Goal: Information Seeking & Learning: Learn about a topic

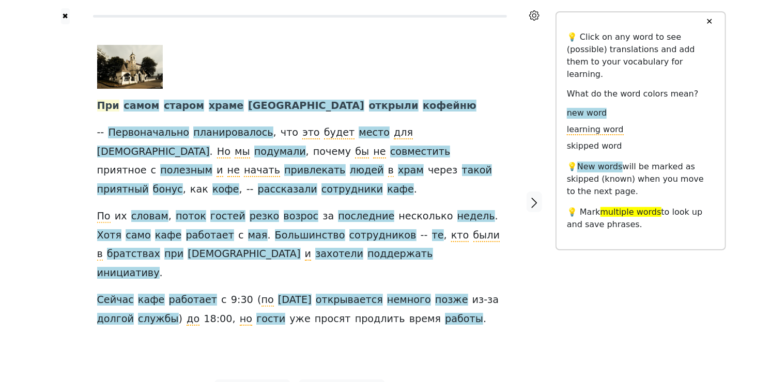
click at [113, 110] on span "При" at bounding box center [108, 106] width 22 height 13
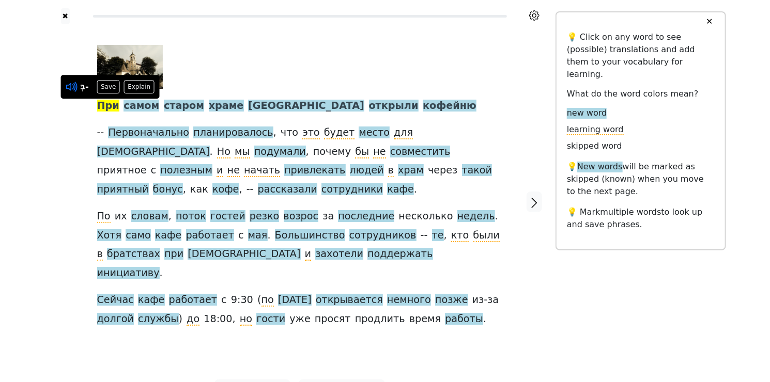
click at [73, 87] on icon at bounding box center [70, 87] width 8 height 8
click at [150, 103] on span "самом" at bounding box center [141, 106] width 36 height 13
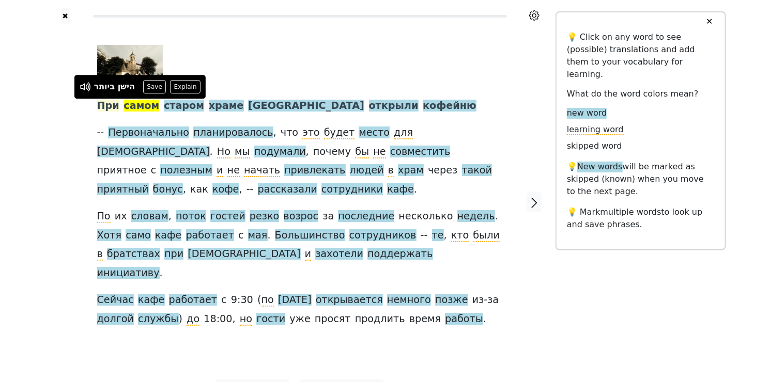
click at [108, 105] on span "При" at bounding box center [108, 106] width 22 height 13
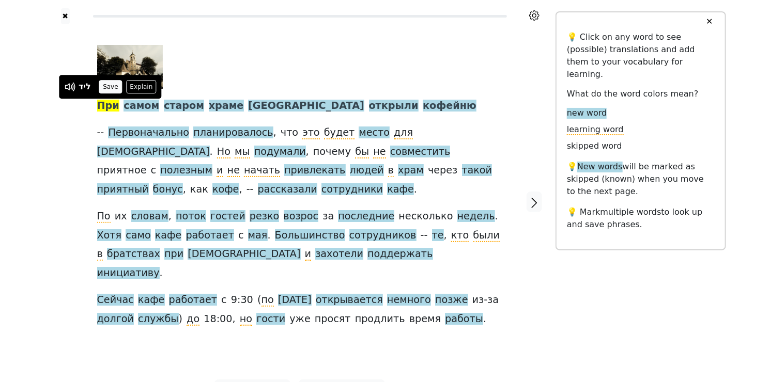
click at [108, 84] on button "Save" at bounding box center [110, 86] width 23 height 13
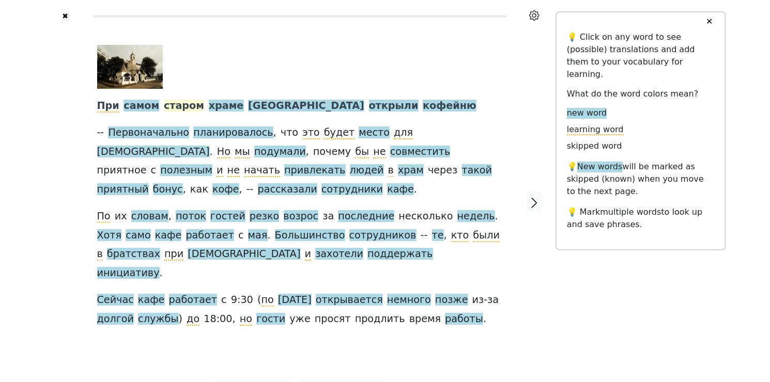
click at [178, 105] on span "старом" at bounding box center [184, 106] width 40 height 13
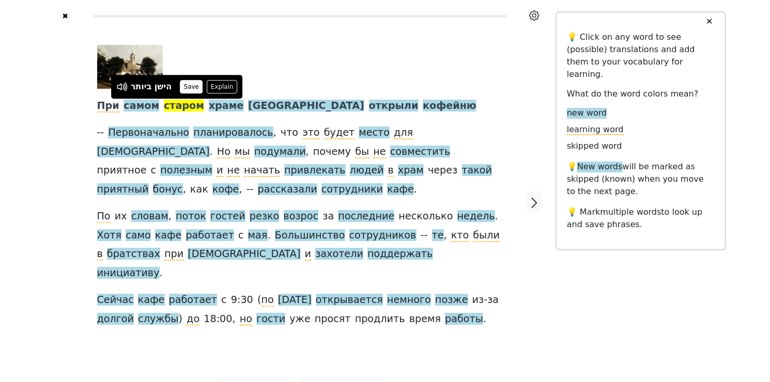
click at [189, 88] on button "Save" at bounding box center [191, 86] width 23 height 13
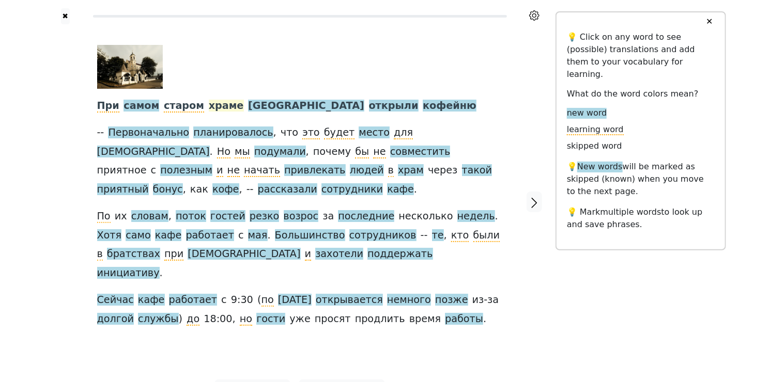
click at [209, 108] on span "храме" at bounding box center [226, 106] width 35 height 13
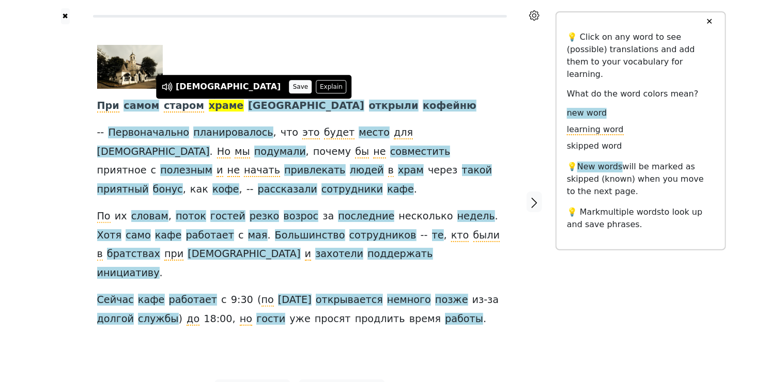
click at [289, 90] on button "Save" at bounding box center [300, 86] width 23 height 13
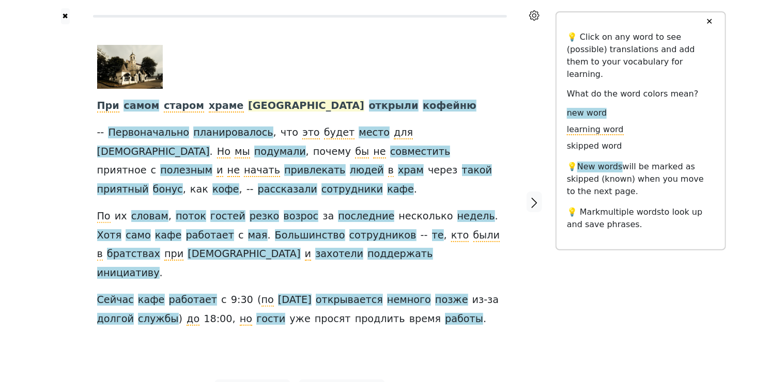
click at [255, 106] on span "[GEOGRAPHIC_DATA]" at bounding box center [306, 106] width 116 height 13
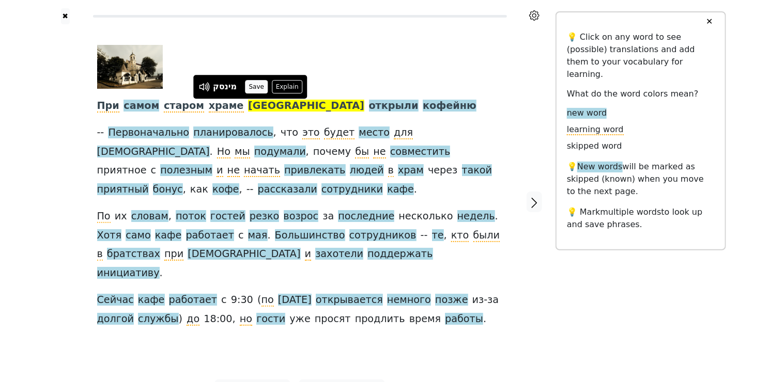
click at [253, 85] on button "Save" at bounding box center [256, 86] width 23 height 13
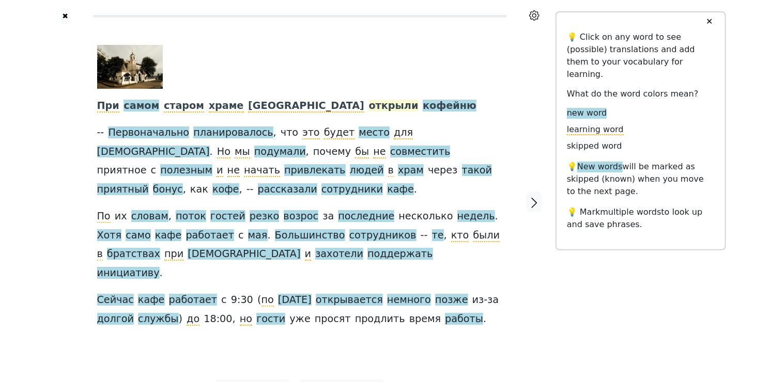
click at [369, 108] on span "открыли" at bounding box center [394, 106] width 50 height 13
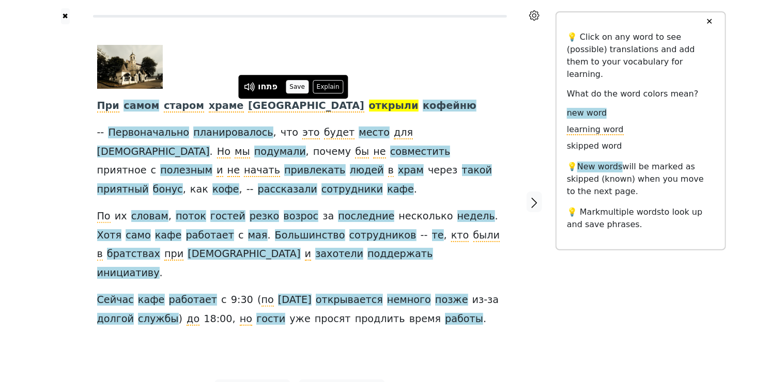
click at [303, 85] on button "Save" at bounding box center [297, 86] width 23 height 13
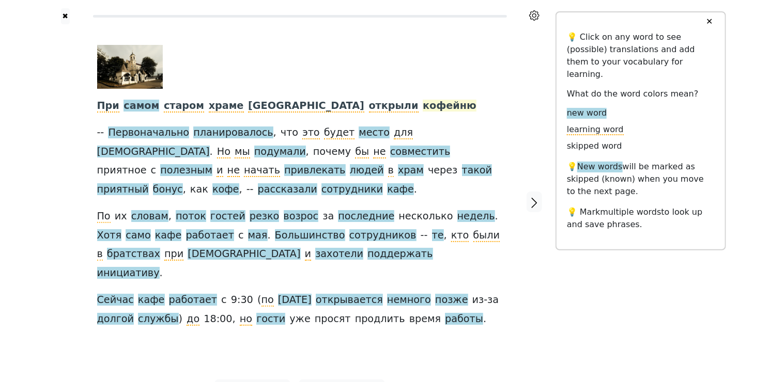
click at [423, 110] on span "кофейню" at bounding box center [450, 106] width 54 height 13
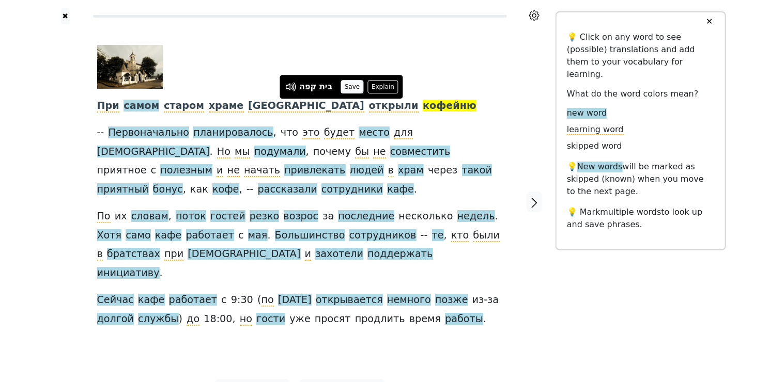
click at [350, 86] on button "Save" at bounding box center [351, 86] width 23 height 13
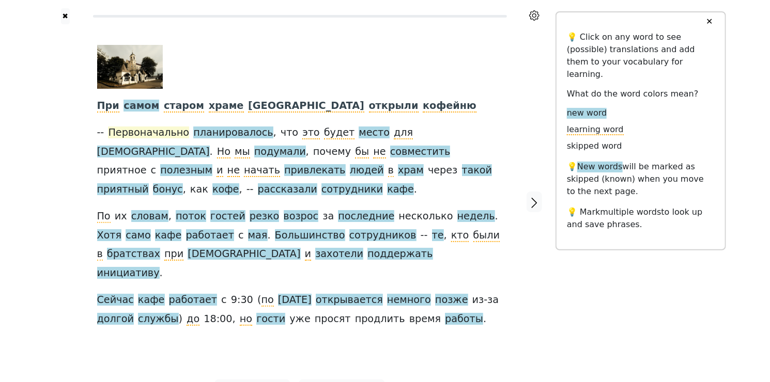
click at [158, 130] on span "Первоначально" at bounding box center [148, 133] width 81 height 13
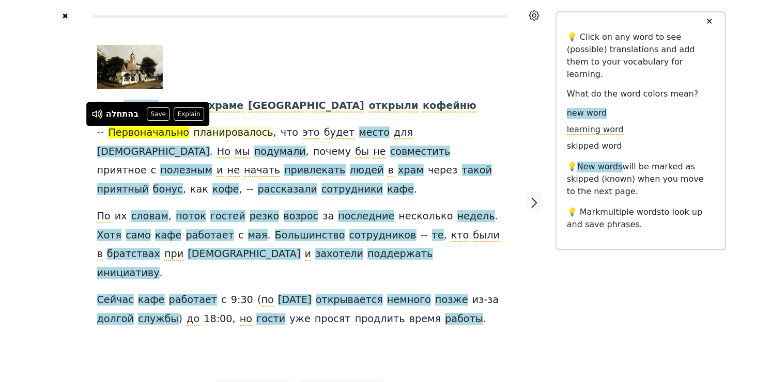
click at [222, 132] on span "планировалось" at bounding box center [233, 133] width 80 height 13
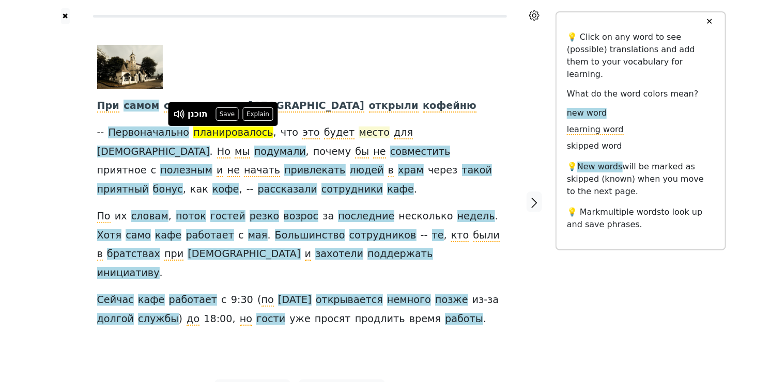
click at [359, 134] on span "место" at bounding box center [374, 133] width 31 height 13
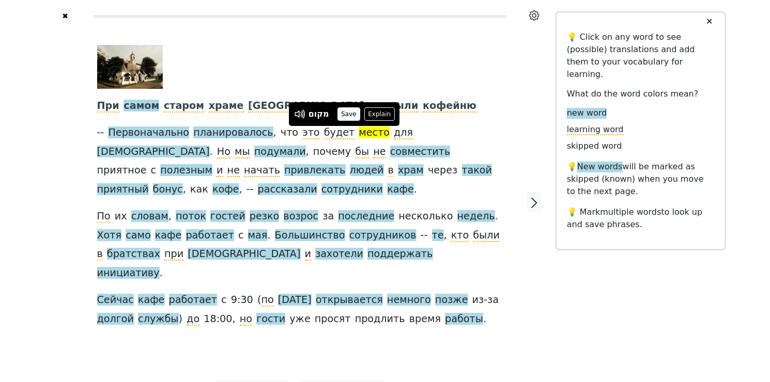
click at [354, 115] on button "Save" at bounding box center [348, 113] width 23 height 13
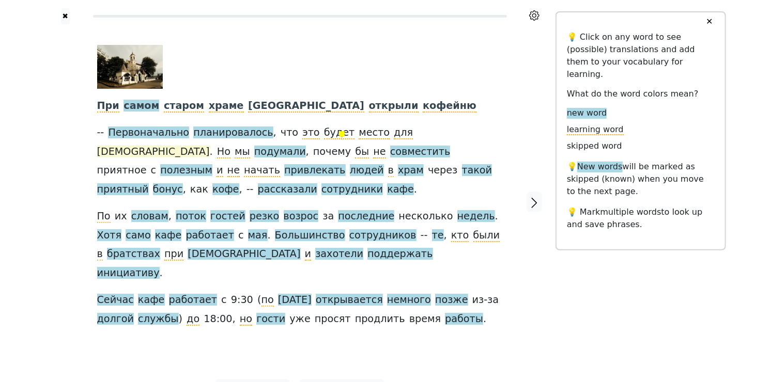
click at [210, 146] on span "[DEMOGRAPHIC_DATA]" at bounding box center [153, 152] width 113 height 13
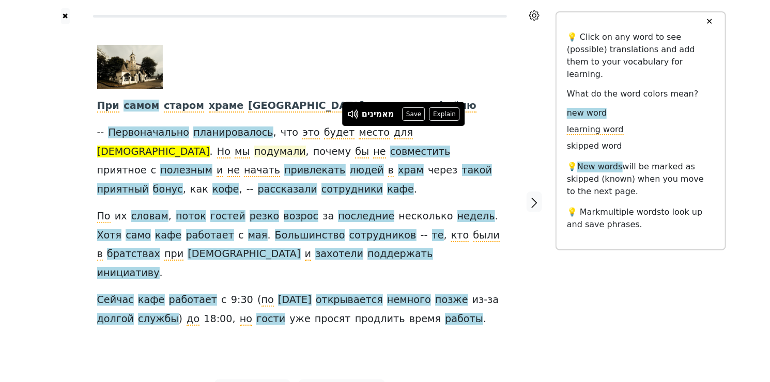
click at [254, 152] on span "подумали" at bounding box center [280, 152] width 52 height 13
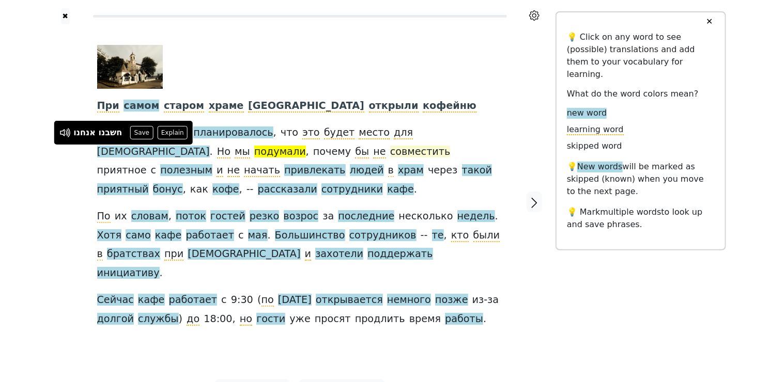
click at [390, 153] on span "совместить" at bounding box center [420, 152] width 60 height 13
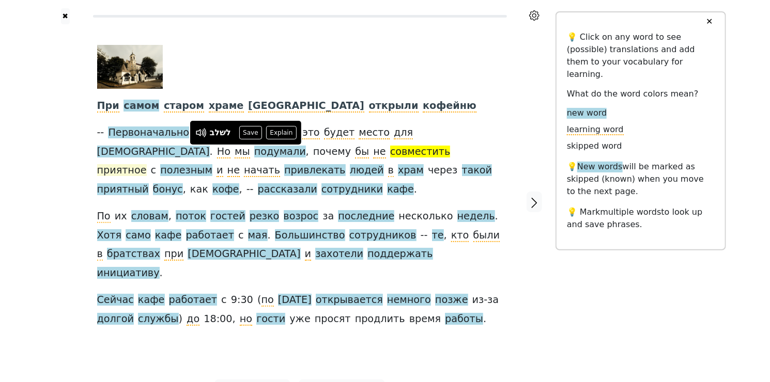
click at [147, 164] on span "приятное" at bounding box center [122, 170] width 50 height 13
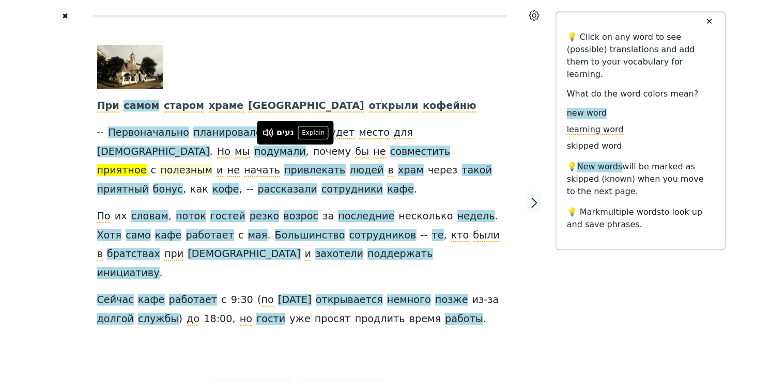
click at [212, 164] on span "полезным" at bounding box center [186, 170] width 52 height 13
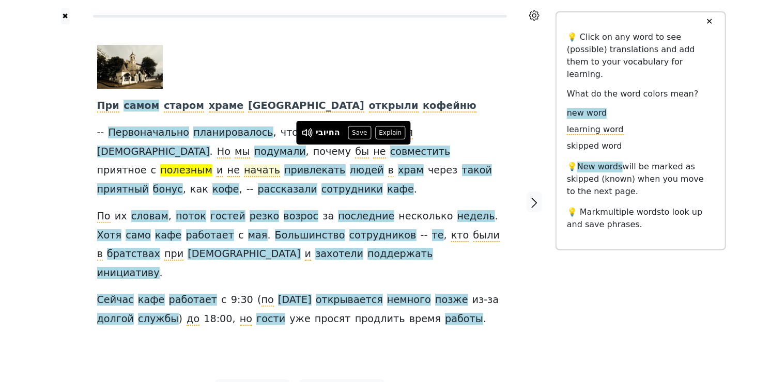
click at [280, 164] on span "начать" at bounding box center [262, 170] width 36 height 13
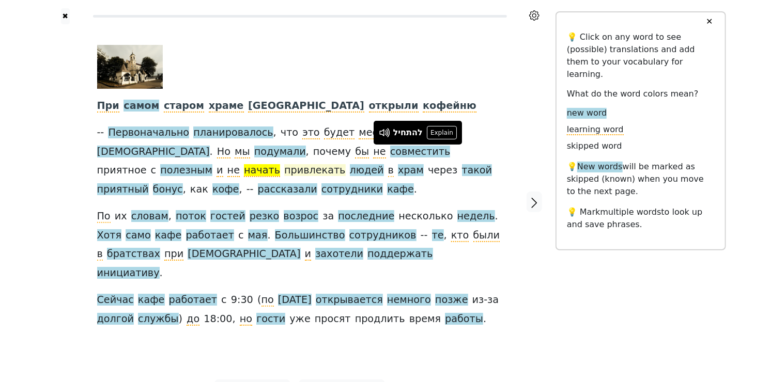
click at [345, 164] on span "привлекать" at bounding box center [314, 170] width 61 height 13
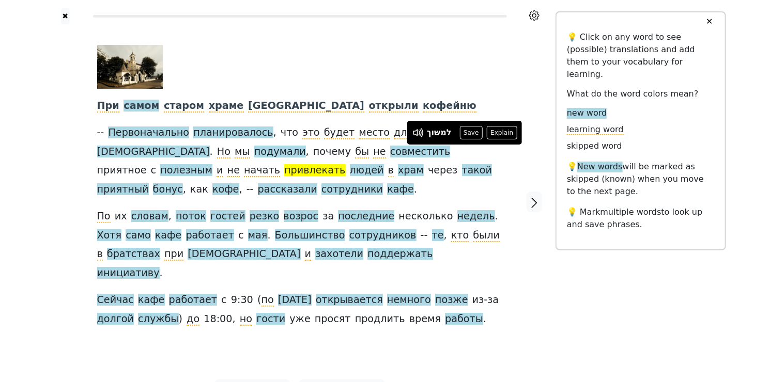
click at [96, 172] on div "При самом старом храме [GEOGRAPHIC_DATA] открыли кофейню -- Первоначально плани…" at bounding box center [300, 201] width 426 height 355
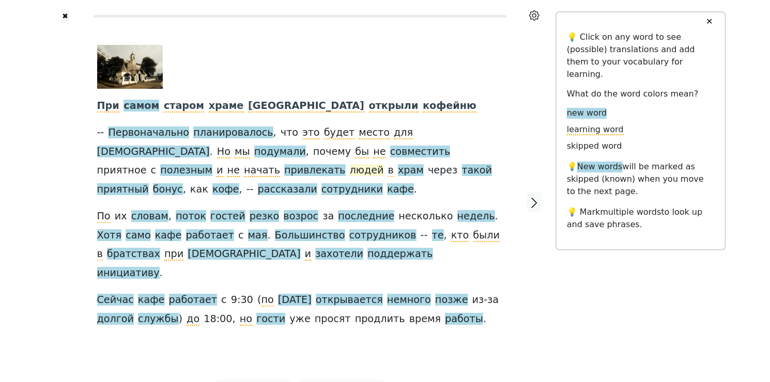
click at [350, 169] on span "людей" at bounding box center [367, 170] width 34 height 13
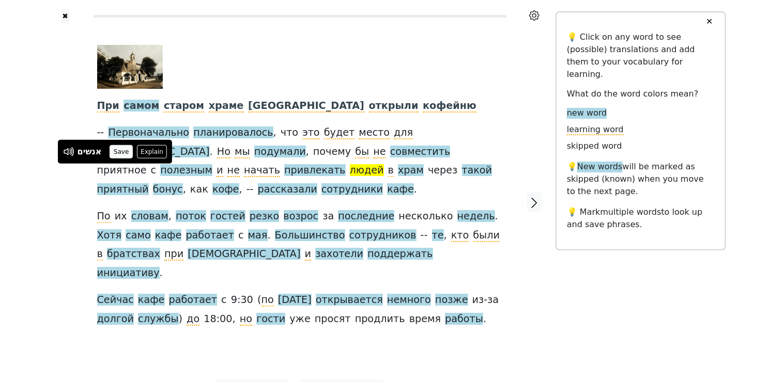
click at [119, 153] on button "Save" at bounding box center [121, 151] width 23 height 13
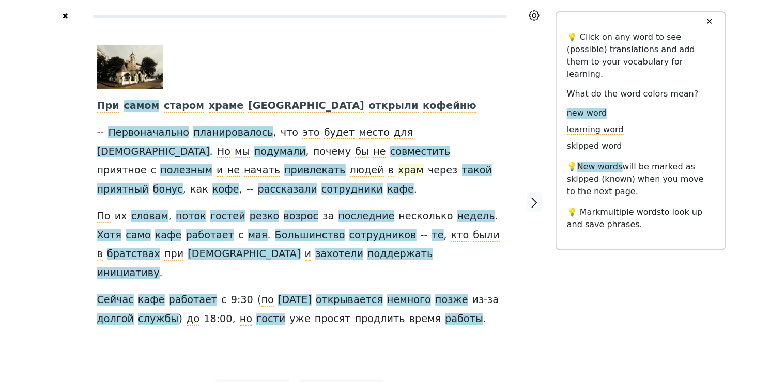
click at [398, 168] on span "храм" at bounding box center [411, 170] width 26 height 13
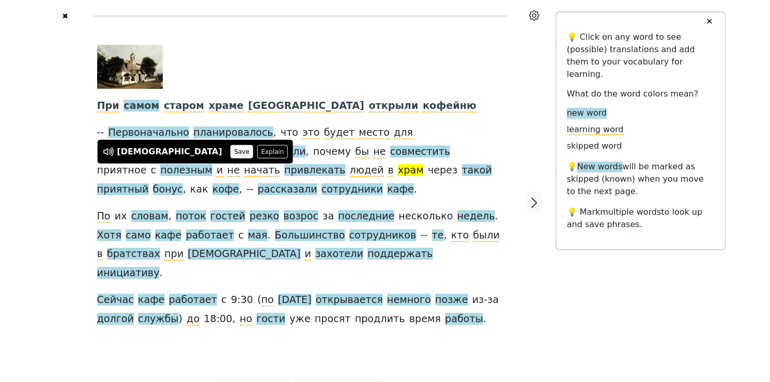
click at [230, 152] on button "Save" at bounding box center [241, 151] width 23 height 13
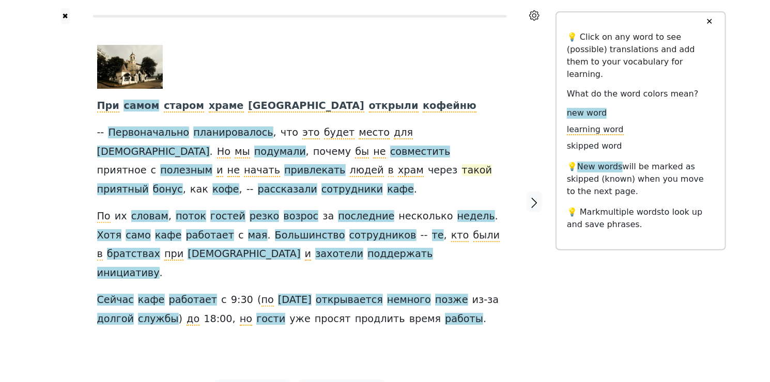
click at [462, 169] on span "такой" at bounding box center [477, 170] width 30 height 13
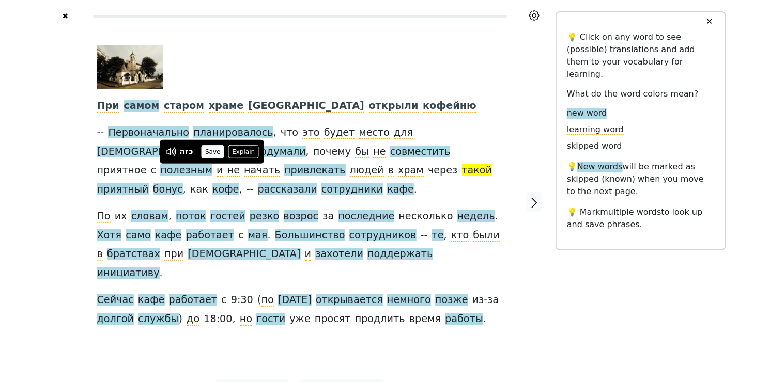
click at [214, 153] on button "Save" at bounding box center [212, 151] width 23 height 13
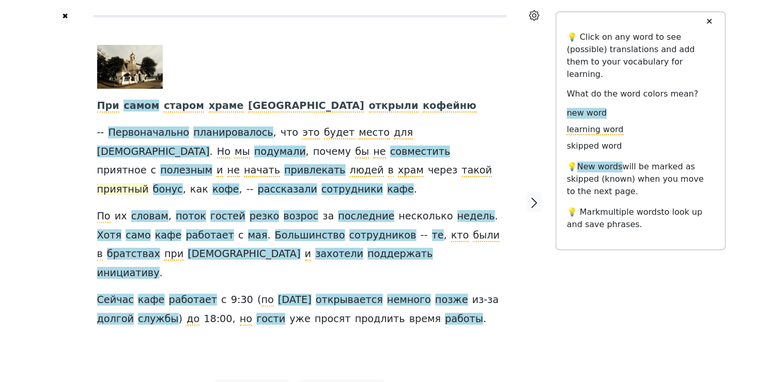
click at [149, 183] on span "приятный" at bounding box center [123, 189] width 52 height 13
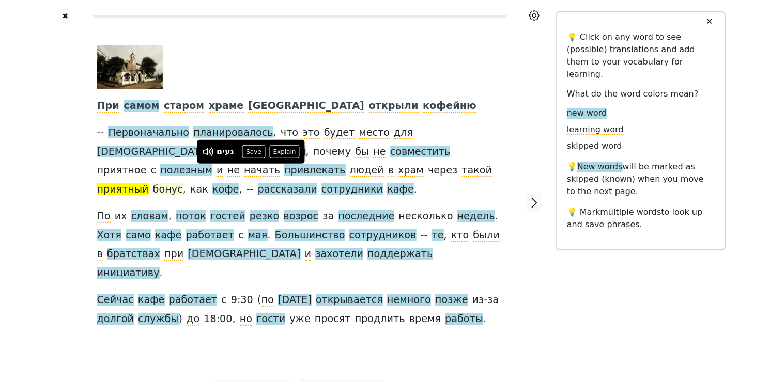
click at [183, 183] on span "бонус" at bounding box center [168, 189] width 30 height 13
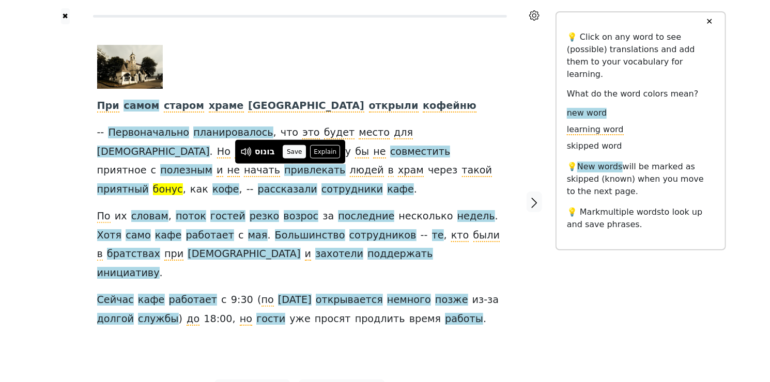
click at [292, 153] on button "Save" at bounding box center [294, 151] width 23 height 13
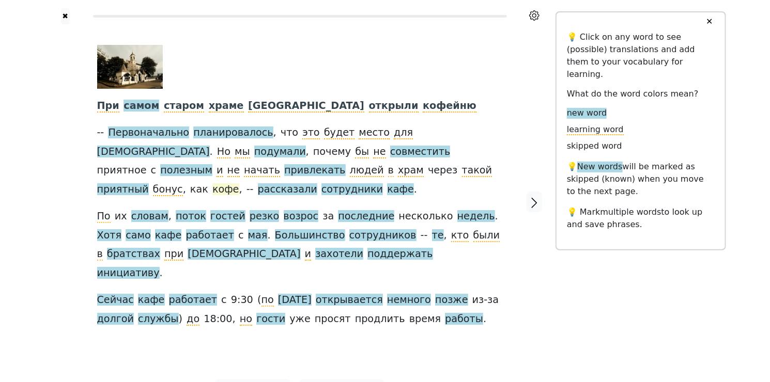
click at [239, 183] on span "кофе" at bounding box center [225, 189] width 27 height 13
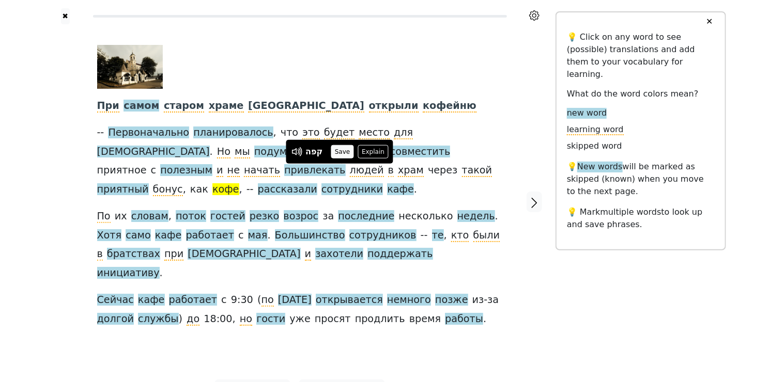
click at [347, 151] on button "Save" at bounding box center [342, 151] width 23 height 13
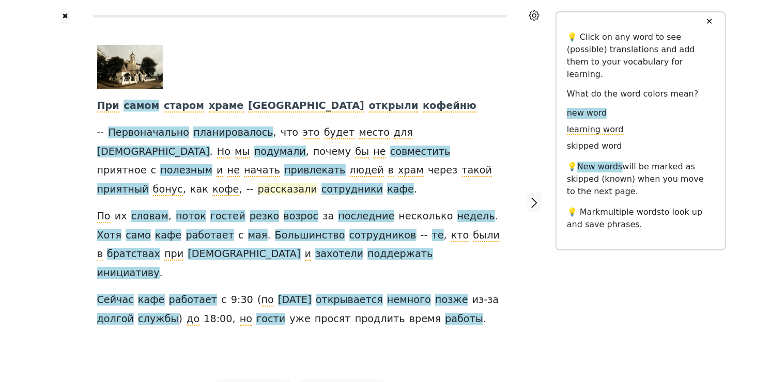
click at [317, 183] on span "рассказали" at bounding box center [287, 189] width 59 height 13
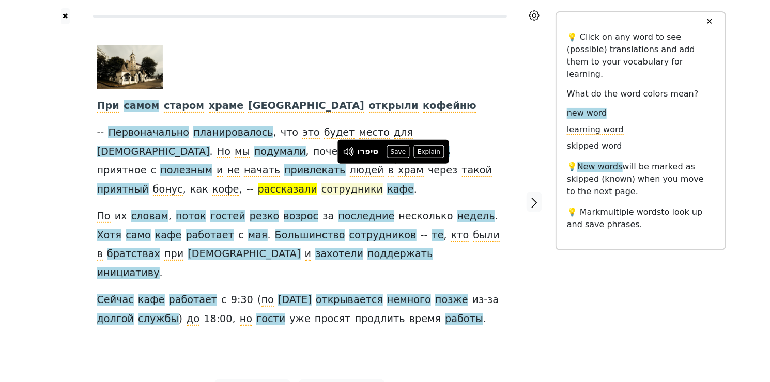
click at [383, 183] on span "сотрудники" at bounding box center [351, 189] width 61 height 13
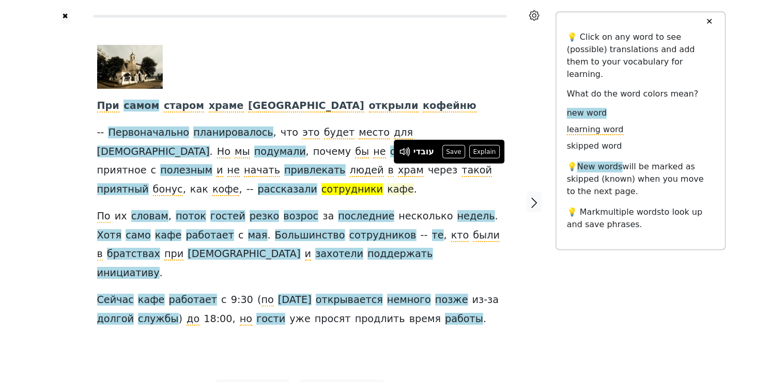
click at [414, 183] on span "кафе" at bounding box center [400, 189] width 27 height 13
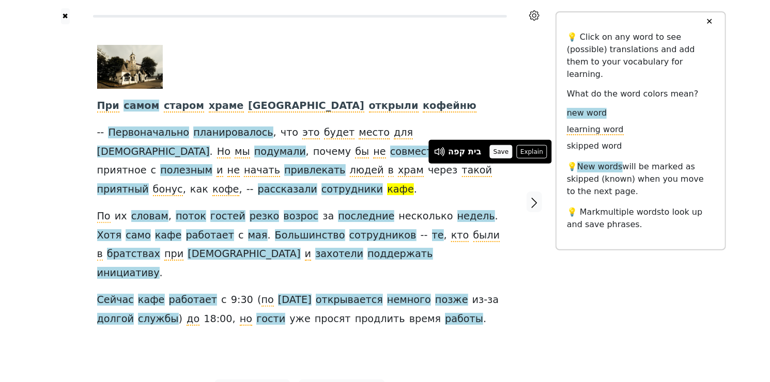
click at [498, 153] on button "Save" at bounding box center [500, 151] width 23 height 13
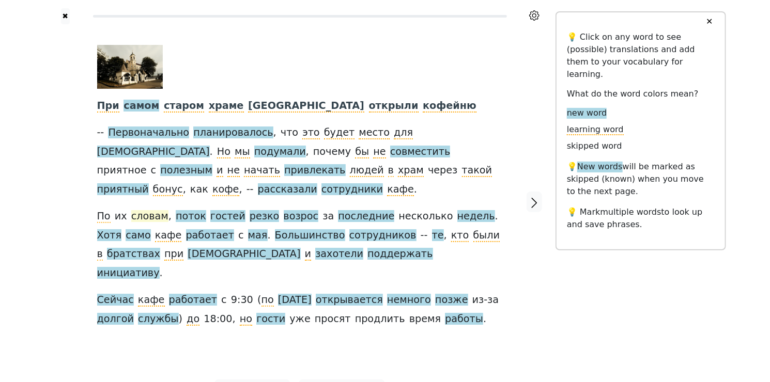
click at [153, 210] on span "словам" at bounding box center [149, 216] width 37 height 13
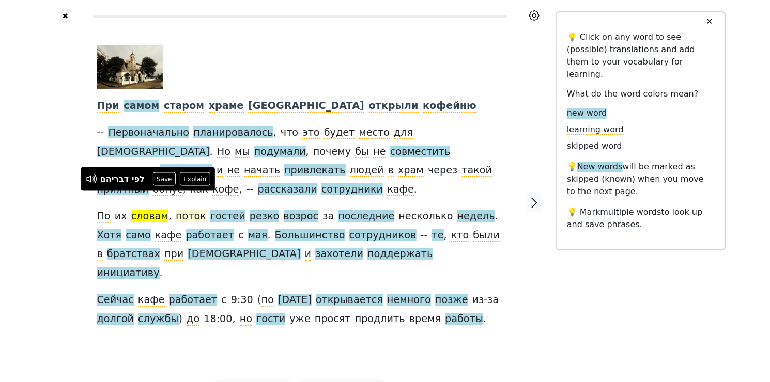
click at [190, 210] on span "поток" at bounding box center [191, 216] width 30 height 13
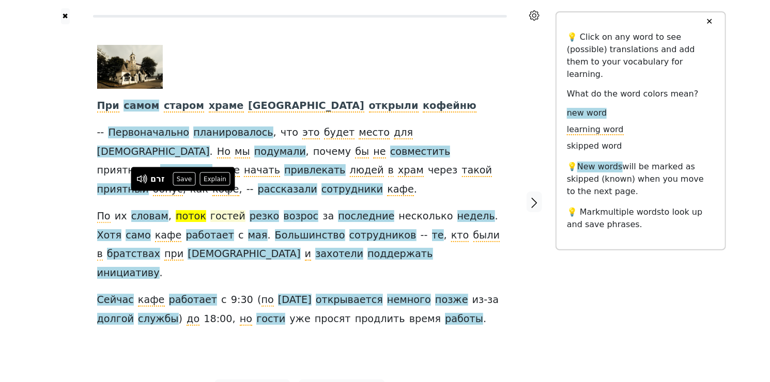
click at [213, 210] on span "гостей" at bounding box center [227, 216] width 35 height 13
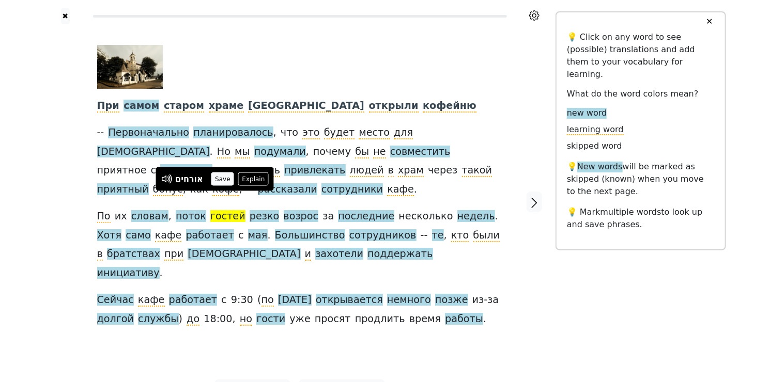
click at [223, 181] on button "Save" at bounding box center [222, 179] width 23 height 13
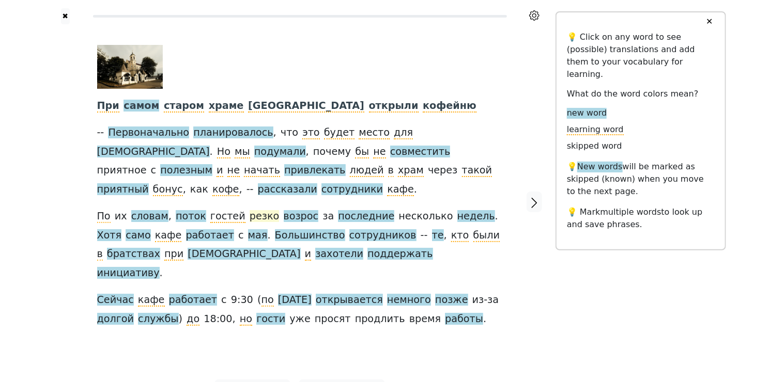
click at [250, 210] on span "резко" at bounding box center [265, 216] width 30 height 13
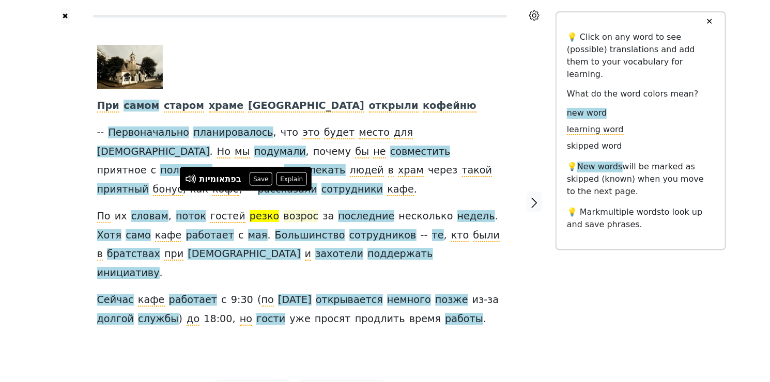
click at [284, 210] on span "возрос" at bounding box center [301, 216] width 35 height 13
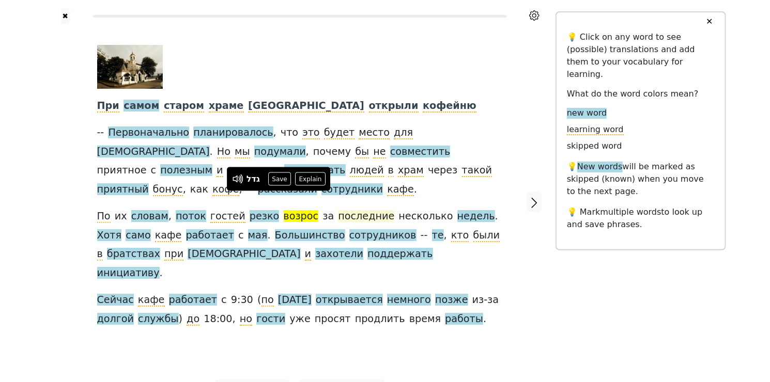
click at [338, 210] on span "последние" at bounding box center [366, 216] width 56 height 13
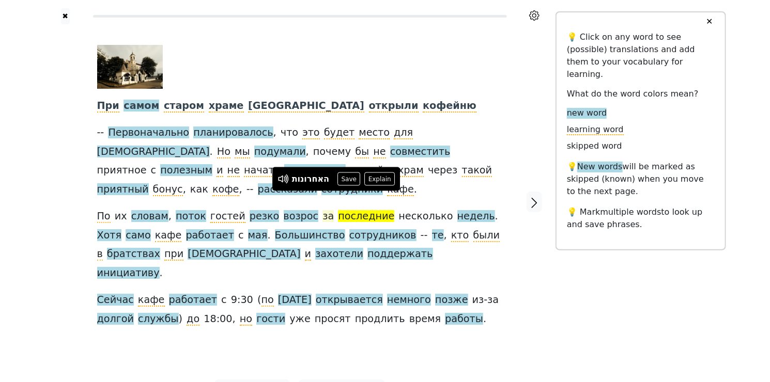
click at [322, 210] on span "за" at bounding box center [327, 216] width 11 height 13
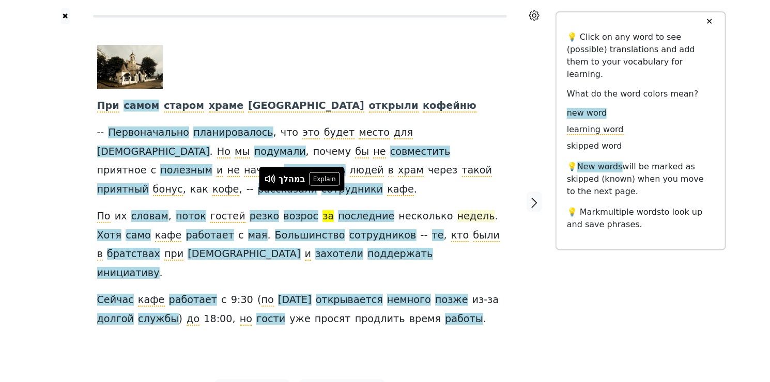
click at [457, 210] on span "недель" at bounding box center [476, 216] width 38 height 13
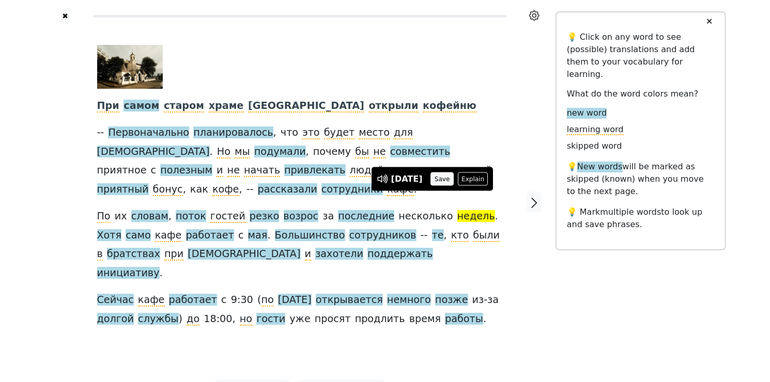
click at [443, 181] on button "Save" at bounding box center [442, 179] width 23 height 13
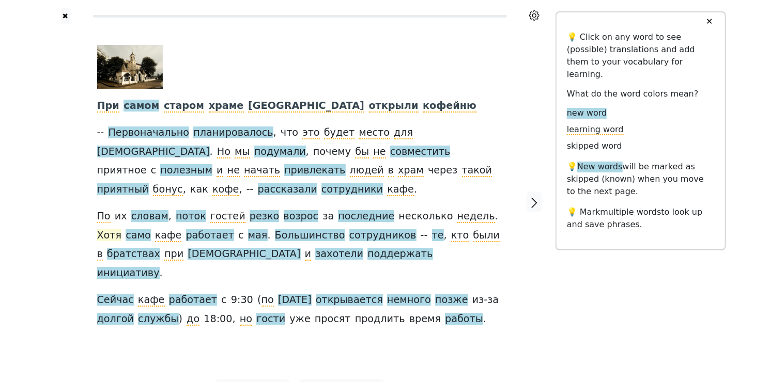
click at [122, 229] on span "Хотя" at bounding box center [109, 235] width 25 height 13
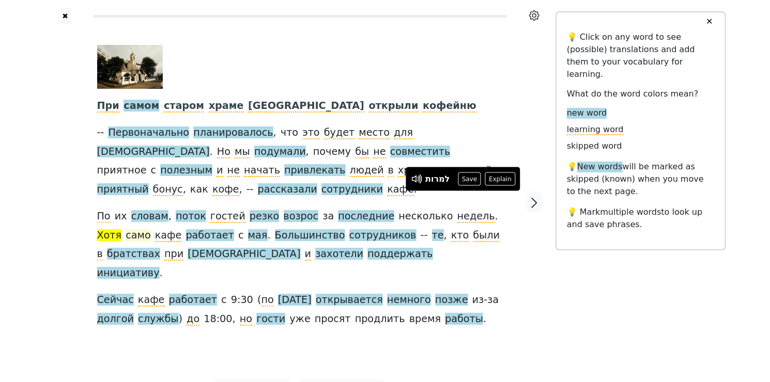
click at [151, 229] on span "само" at bounding box center [138, 235] width 25 height 13
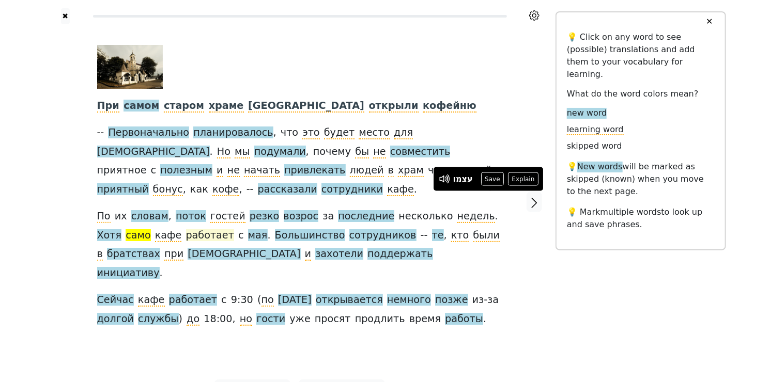
click at [186, 229] on span "работает" at bounding box center [210, 235] width 48 height 13
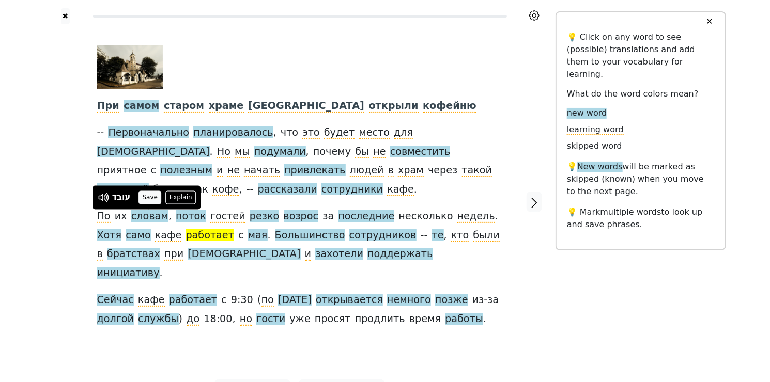
click at [152, 198] on button "Save" at bounding box center [149, 197] width 23 height 13
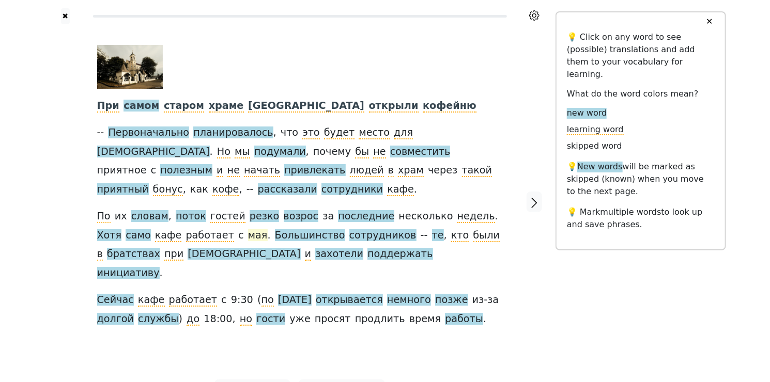
click at [248, 229] on span "мая" at bounding box center [258, 235] width 20 height 13
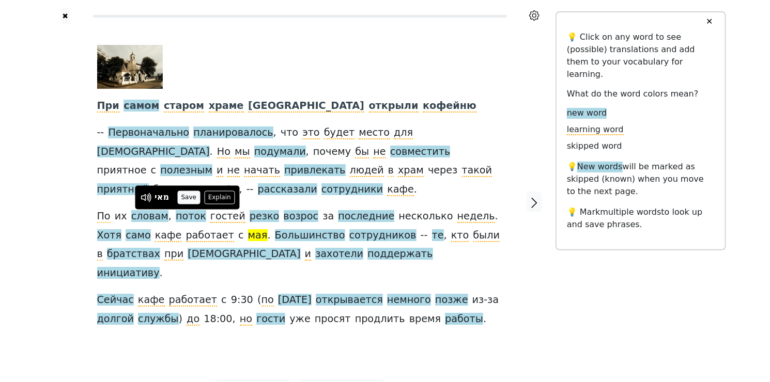
click at [187, 197] on button "Save" at bounding box center [188, 197] width 23 height 13
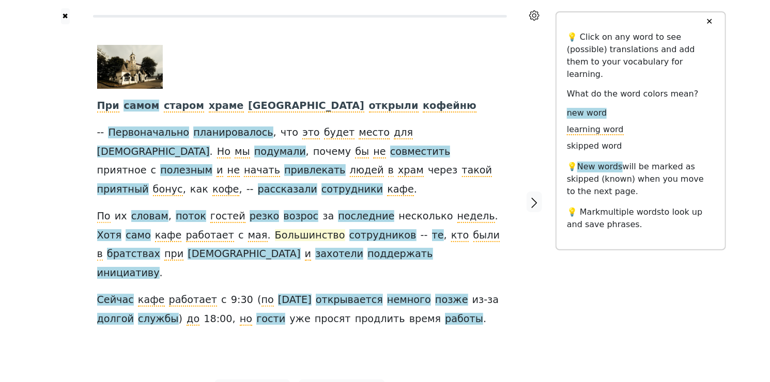
click at [275, 229] on span "Большинство" at bounding box center [310, 235] width 70 height 13
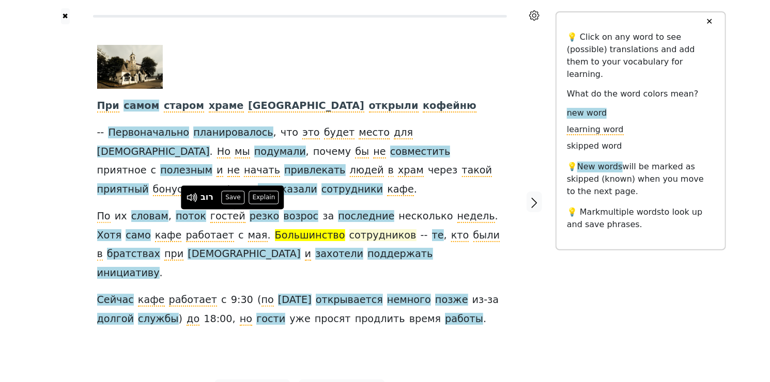
click at [349, 229] on span "сотрудников" at bounding box center [382, 235] width 67 height 13
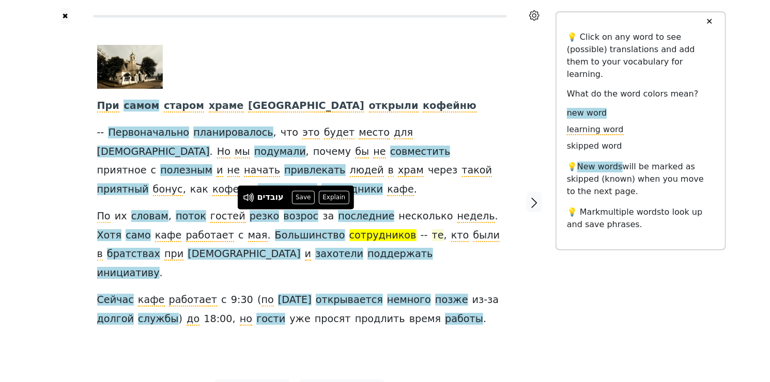
click at [432, 229] on span "те" at bounding box center [438, 235] width 12 height 13
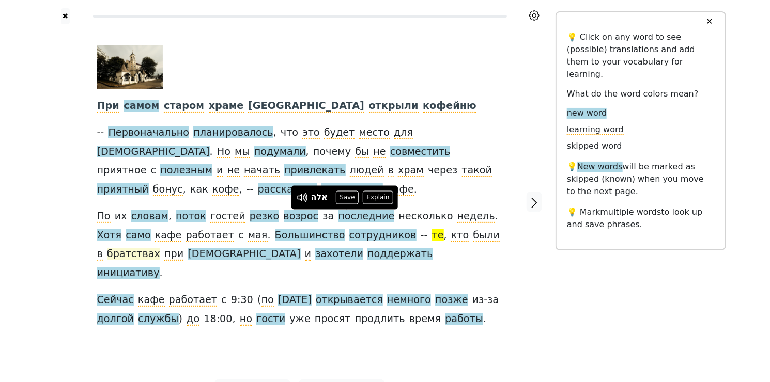
click at [160, 248] on span "братствах" at bounding box center [133, 254] width 53 height 13
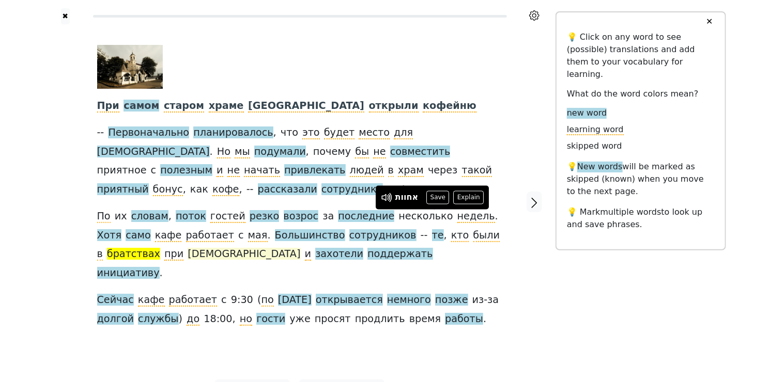
click at [188, 248] on span "[DEMOGRAPHIC_DATA]" at bounding box center [244, 254] width 113 height 13
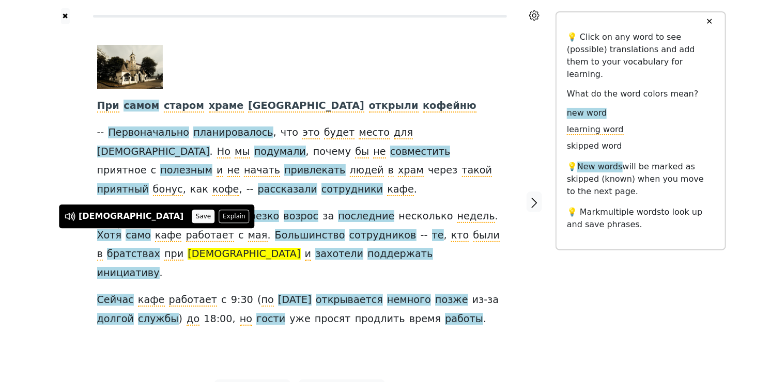
click at [192, 219] on button "Save" at bounding box center [203, 216] width 23 height 13
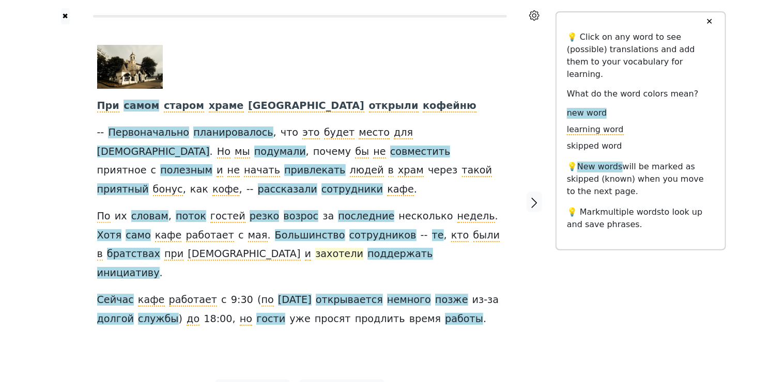
click at [315, 248] on span "захотели" at bounding box center [339, 254] width 48 height 13
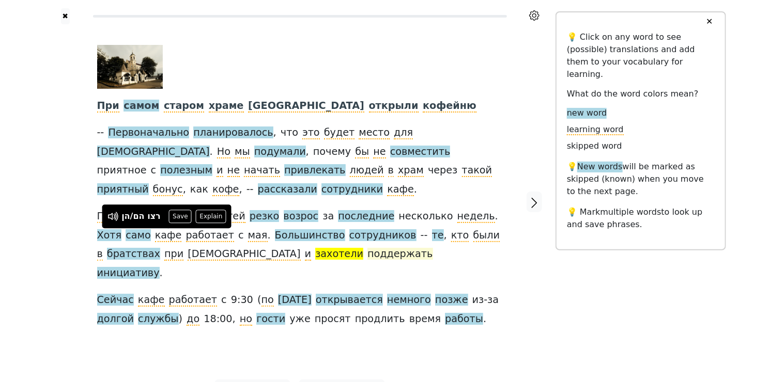
click at [367, 248] on span "поддержать" at bounding box center [399, 254] width 65 height 13
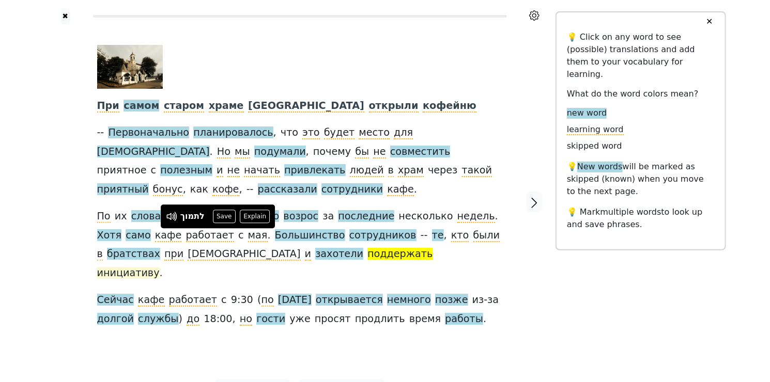
click at [160, 267] on span "инициативу" at bounding box center [128, 273] width 63 height 13
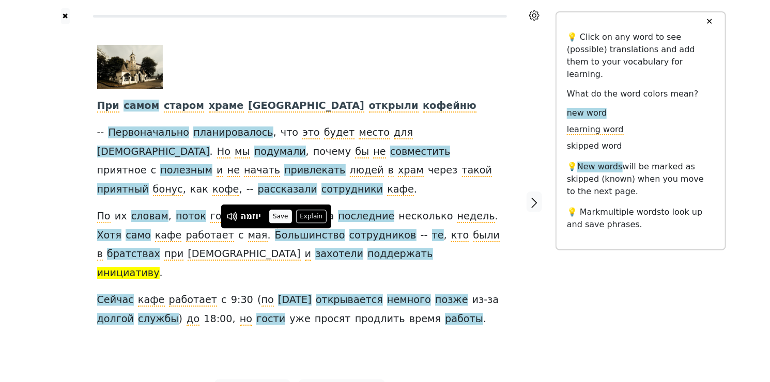
click at [282, 220] on button "Save" at bounding box center [280, 216] width 23 height 13
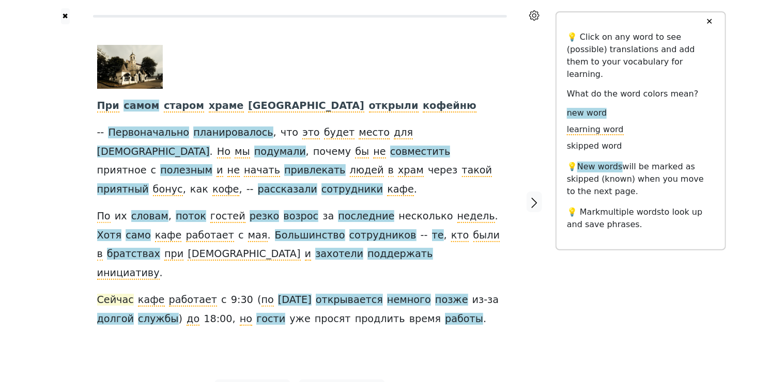
click at [115, 294] on span "Сейчас" at bounding box center [115, 300] width 37 height 13
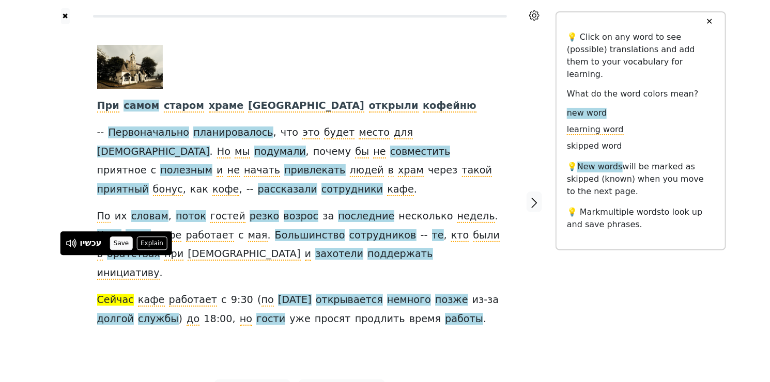
click at [125, 243] on button "Save" at bounding box center [121, 243] width 23 height 13
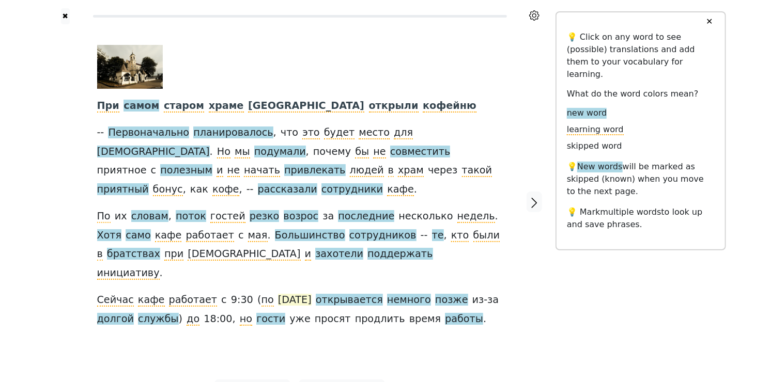
click at [295, 294] on span "[DATE]" at bounding box center [295, 300] width 34 height 13
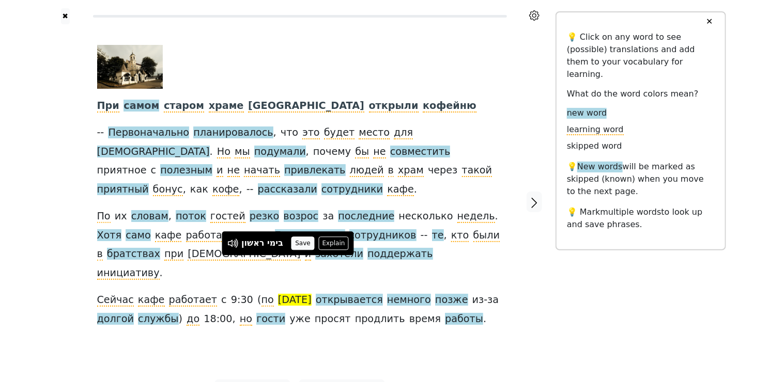
click at [303, 244] on button "Save" at bounding box center [302, 243] width 23 height 13
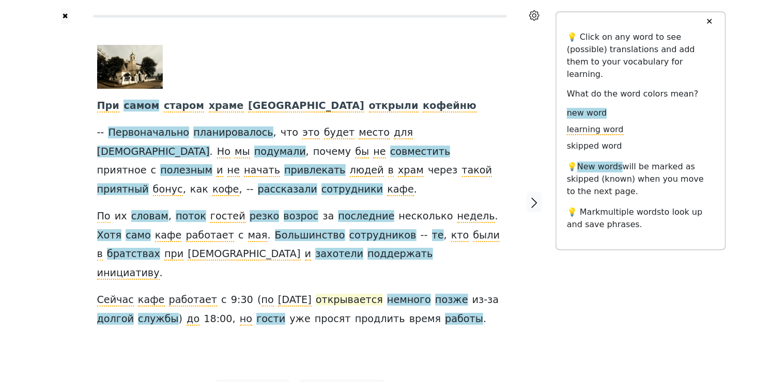
click at [351, 294] on span "открывается" at bounding box center [349, 300] width 67 height 13
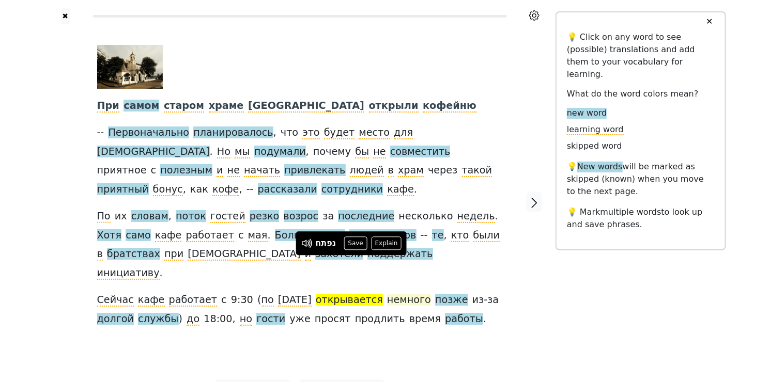
click at [404, 294] on span "немного" at bounding box center [409, 300] width 44 height 13
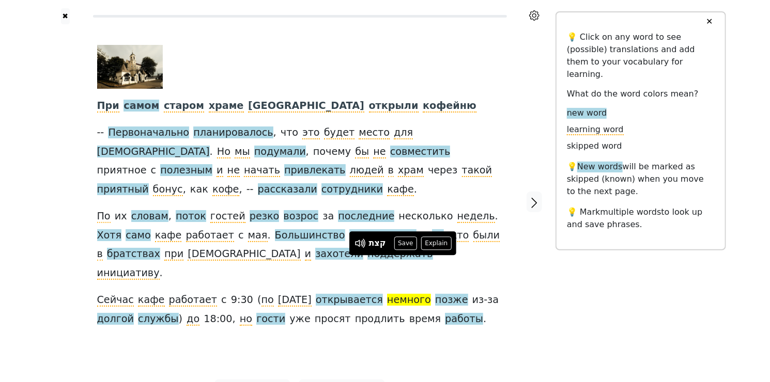
click at [404, 236] on div "קצת Save Explain" at bounding box center [402, 244] width 107 height 24
click at [404, 241] on button "Save" at bounding box center [405, 243] width 23 height 13
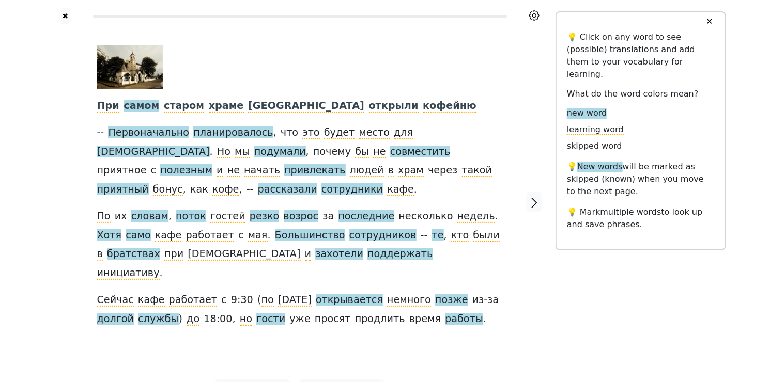
click at [446, 294] on span "позже" at bounding box center [451, 300] width 33 height 13
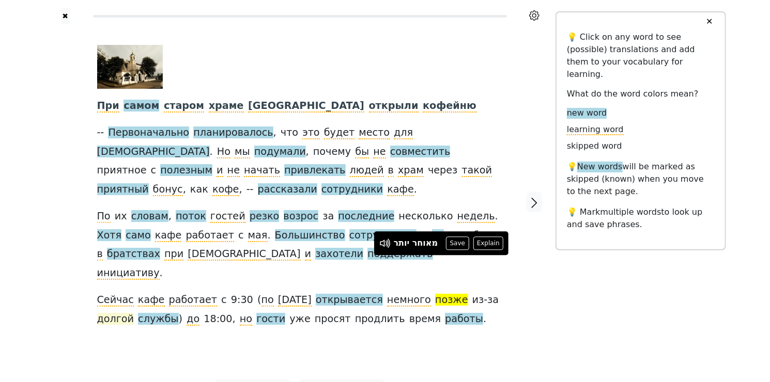
click at [123, 313] on span "долгой" at bounding box center [115, 319] width 37 height 13
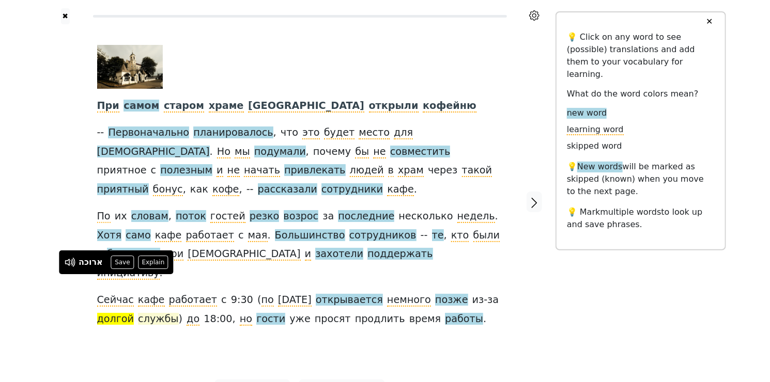
click at [156, 313] on span "службы" at bounding box center [158, 319] width 40 height 13
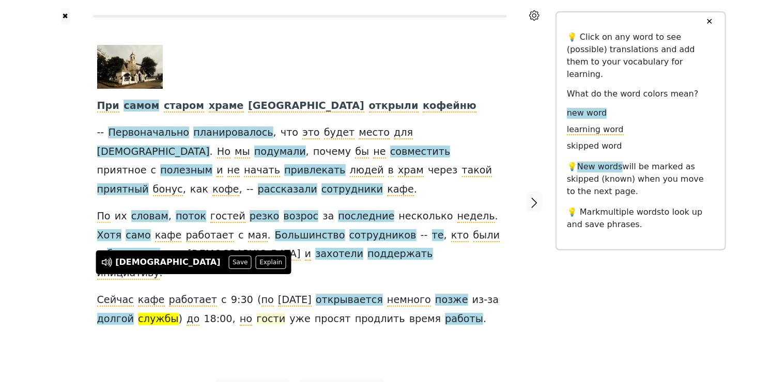
click at [256, 313] on span "гости" at bounding box center [270, 319] width 29 height 13
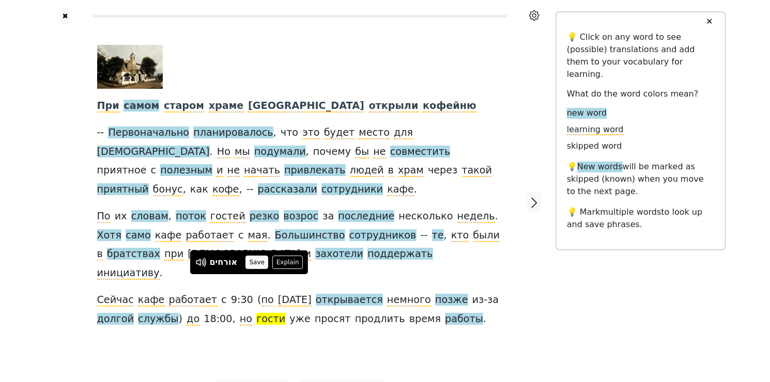
click at [259, 263] on button "Save" at bounding box center [256, 262] width 23 height 13
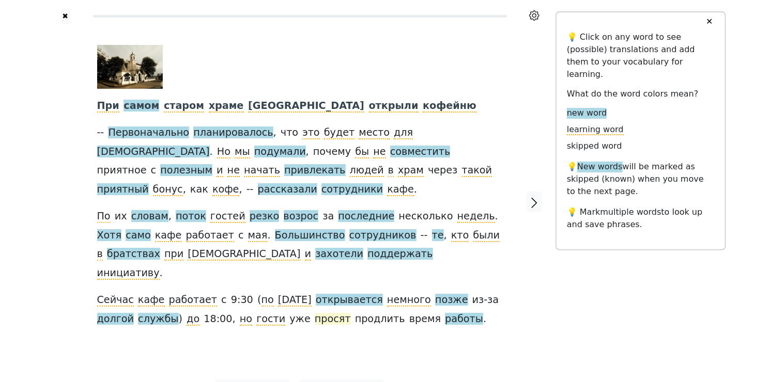
click at [315, 313] on span "просят" at bounding box center [333, 319] width 36 height 13
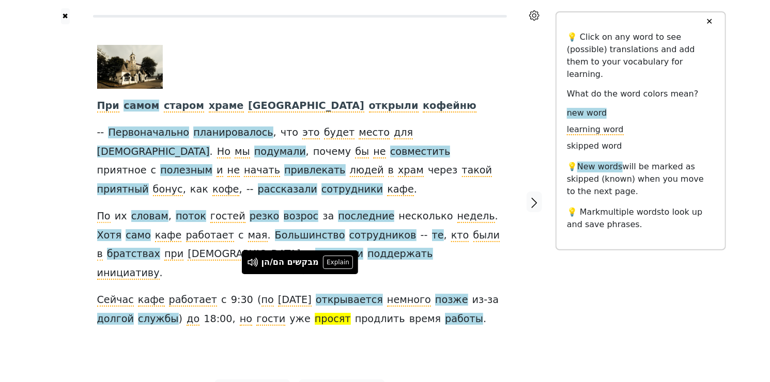
click at [344, 289] on div "При самом старом храме [GEOGRAPHIC_DATA] открыли кофейню -- Первоначально плани…" at bounding box center [300, 187] width 406 height 284
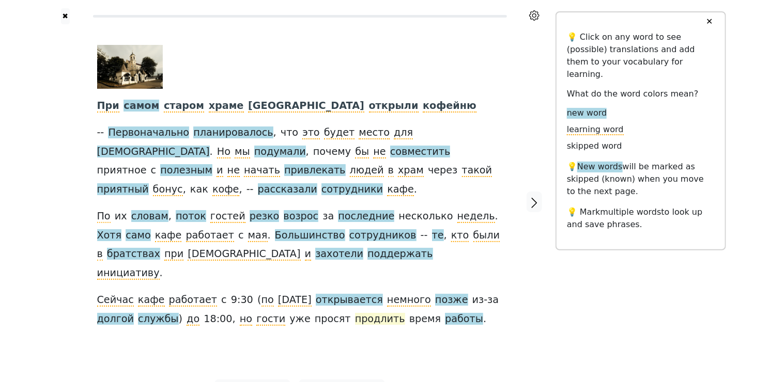
click at [355, 313] on span "продлить" at bounding box center [380, 319] width 50 height 13
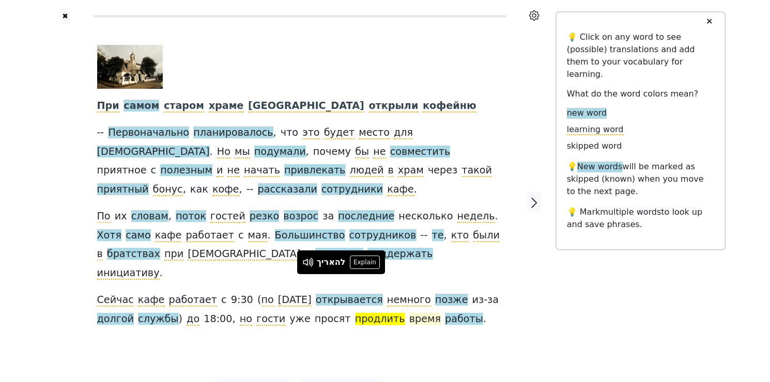
click at [409, 313] on span "время" at bounding box center [425, 319] width 32 height 13
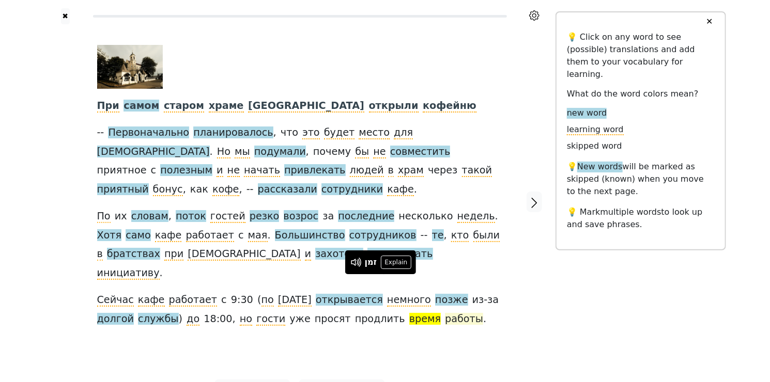
click at [445, 313] on span "работы" at bounding box center [464, 319] width 38 height 13
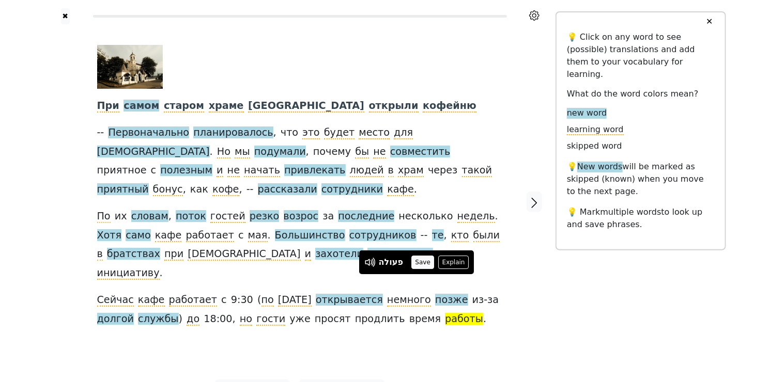
click at [424, 268] on button "Save" at bounding box center [422, 262] width 23 height 13
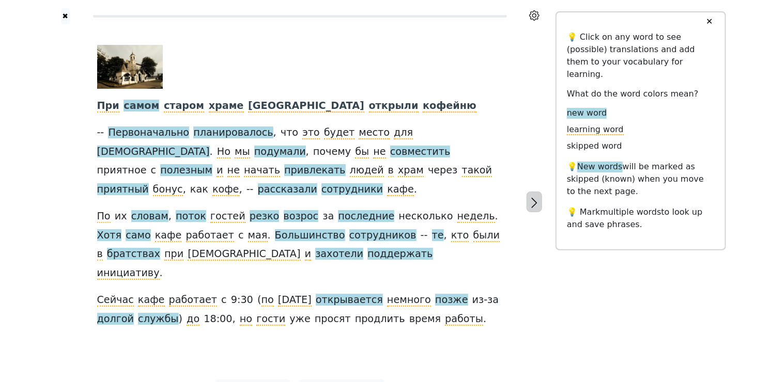
click at [537, 197] on icon "button" at bounding box center [534, 203] width 12 height 12
